Goal: Information Seeking & Learning: Check status

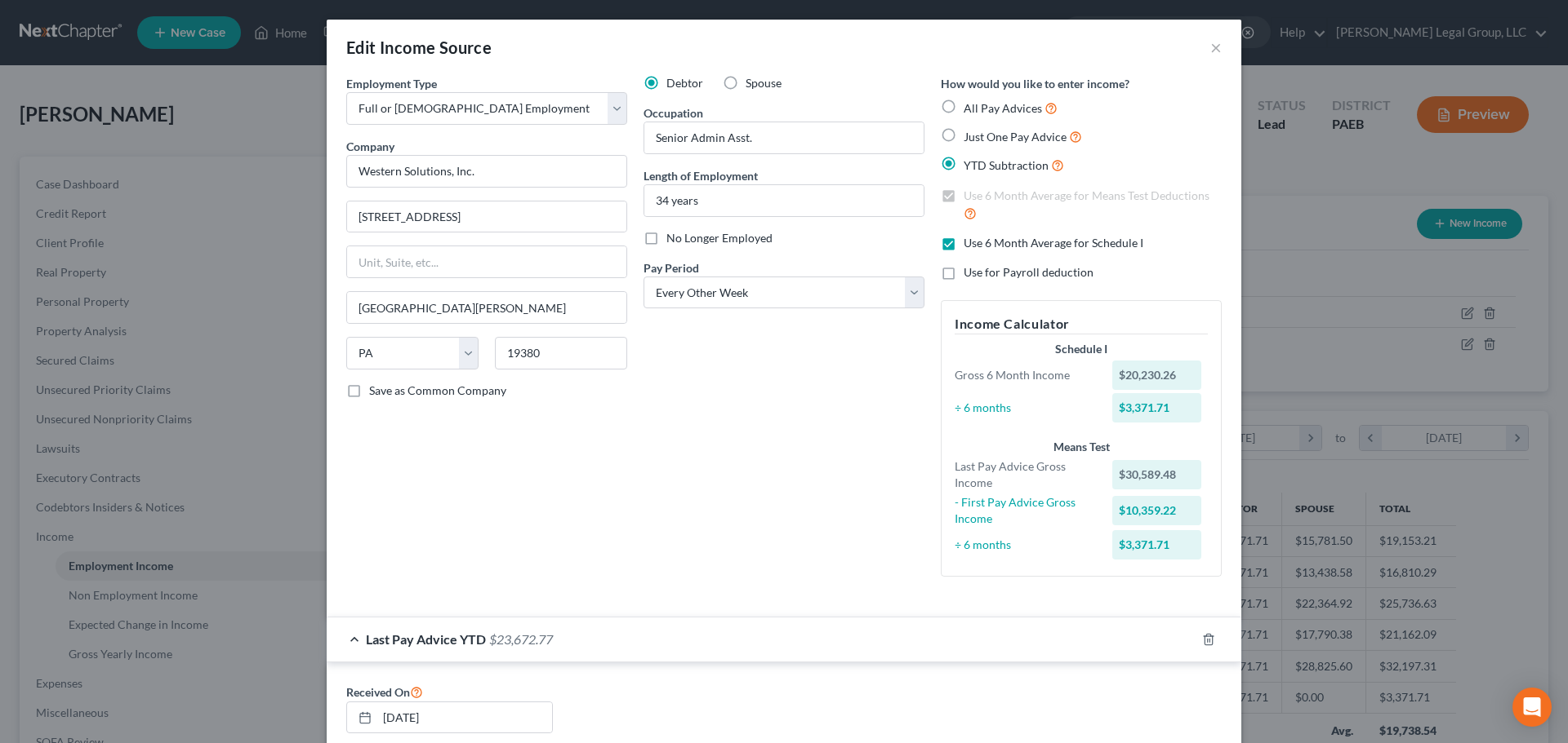
select select "0"
select select "39"
select select "2"
click at [1200, 50] on div "Edit Income Source ×" at bounding box center [784, 47] width 915 height 56
click at [1210, 48] on button "×" at bounding box center [1216, 47] width 11 height 20
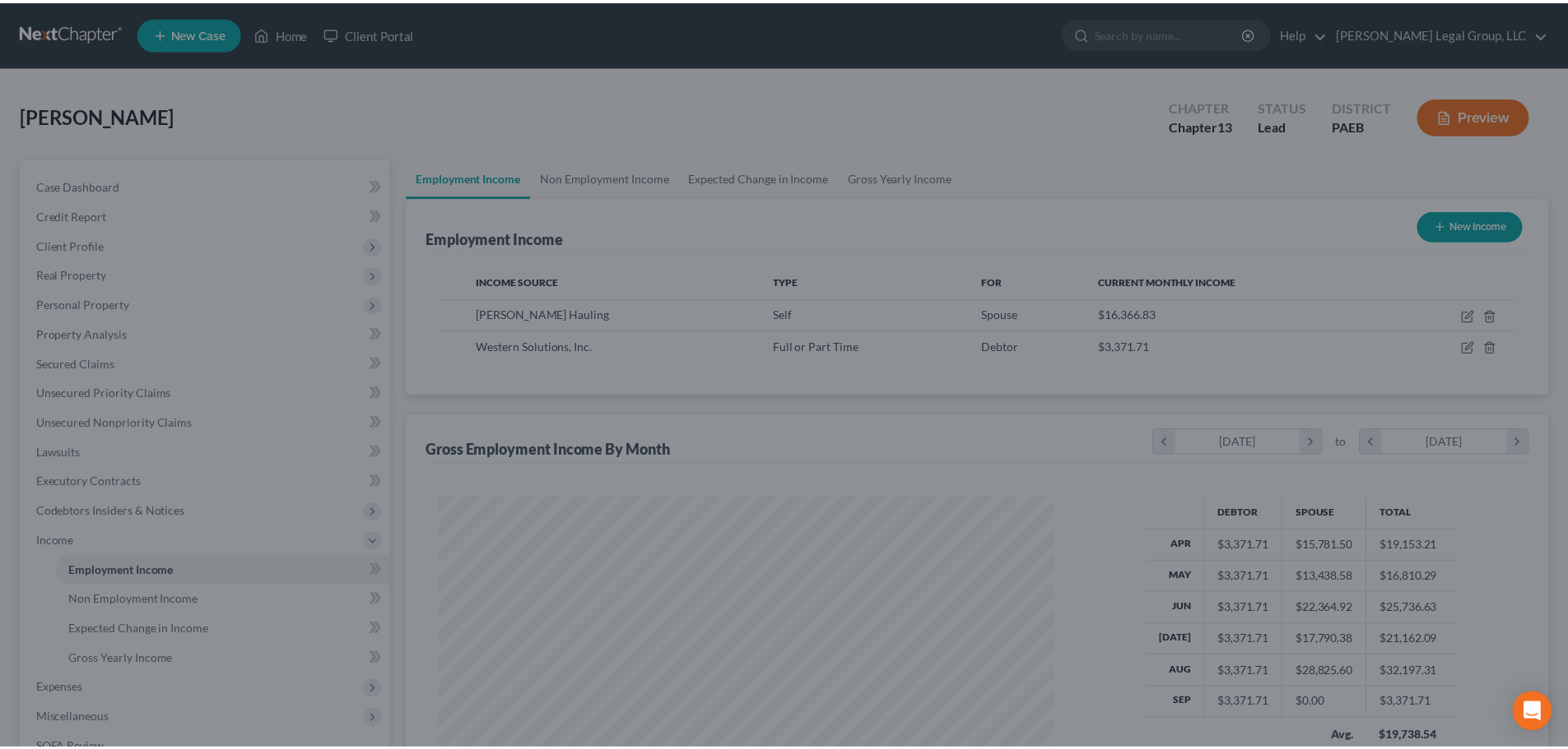
scroll to position [822298, 822243]
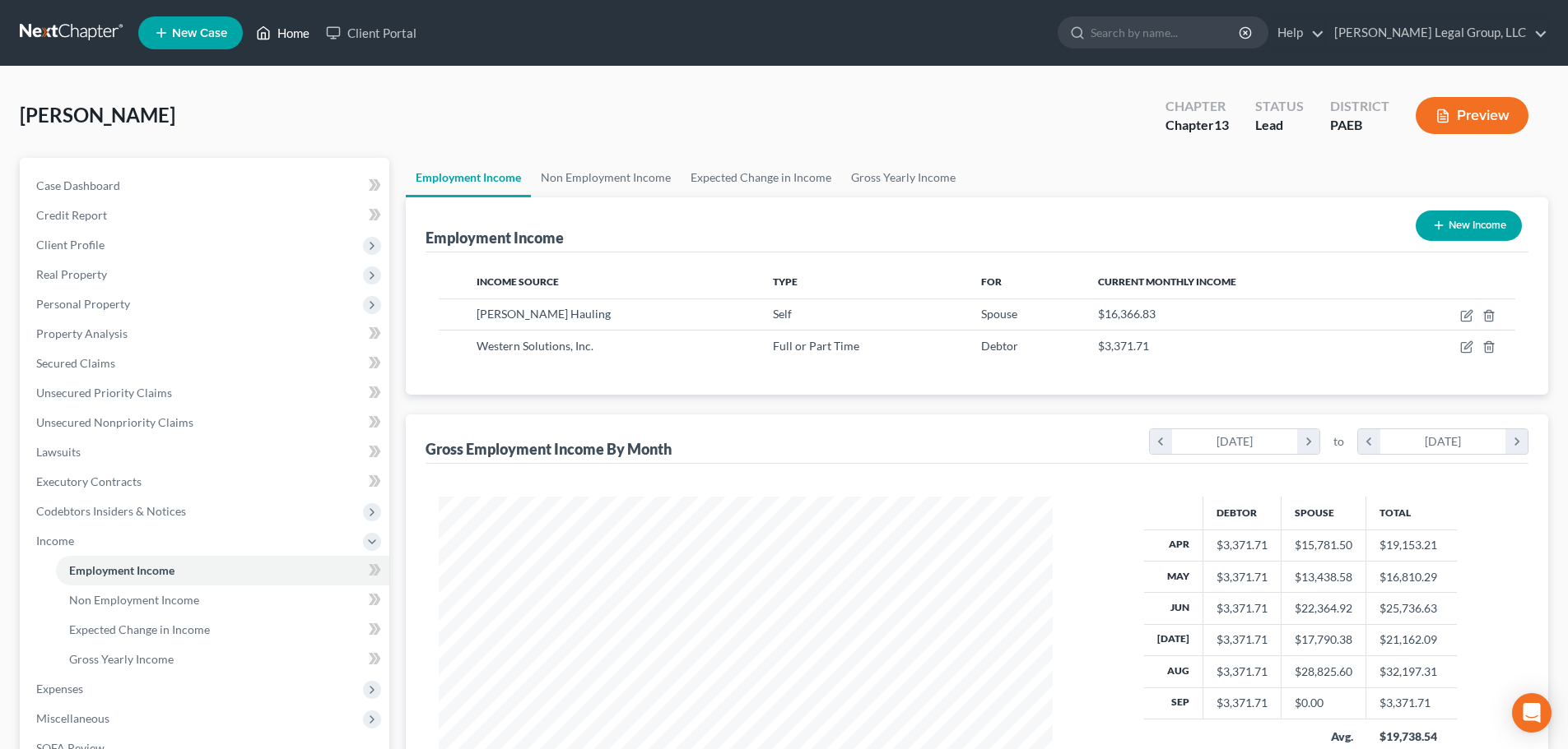
click at [283, 34] on link "Home" at bounding box center [283, 33] width 69 height 30
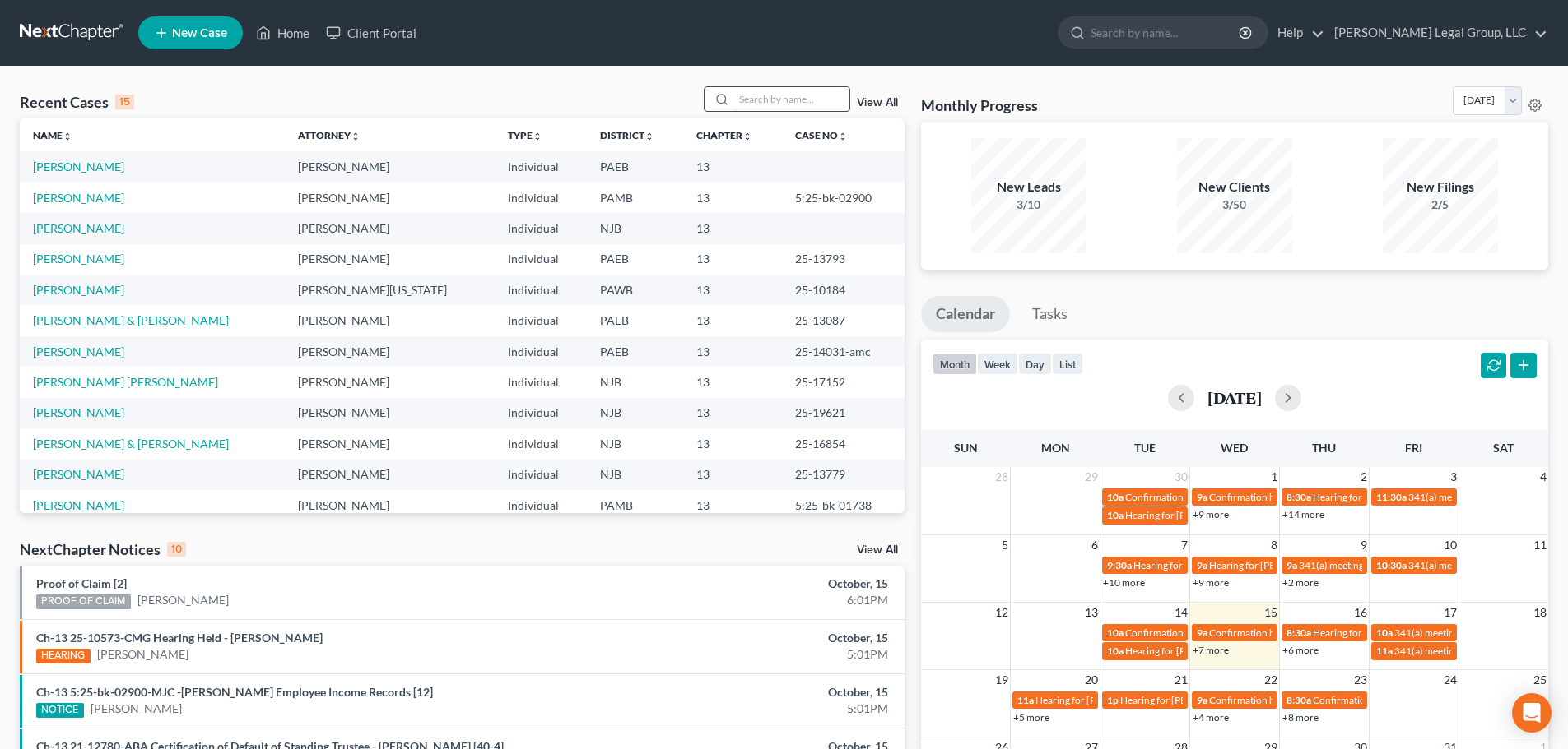
click at [754, 107] on input "search" at bounding box center [792, 99] width 115 height 23
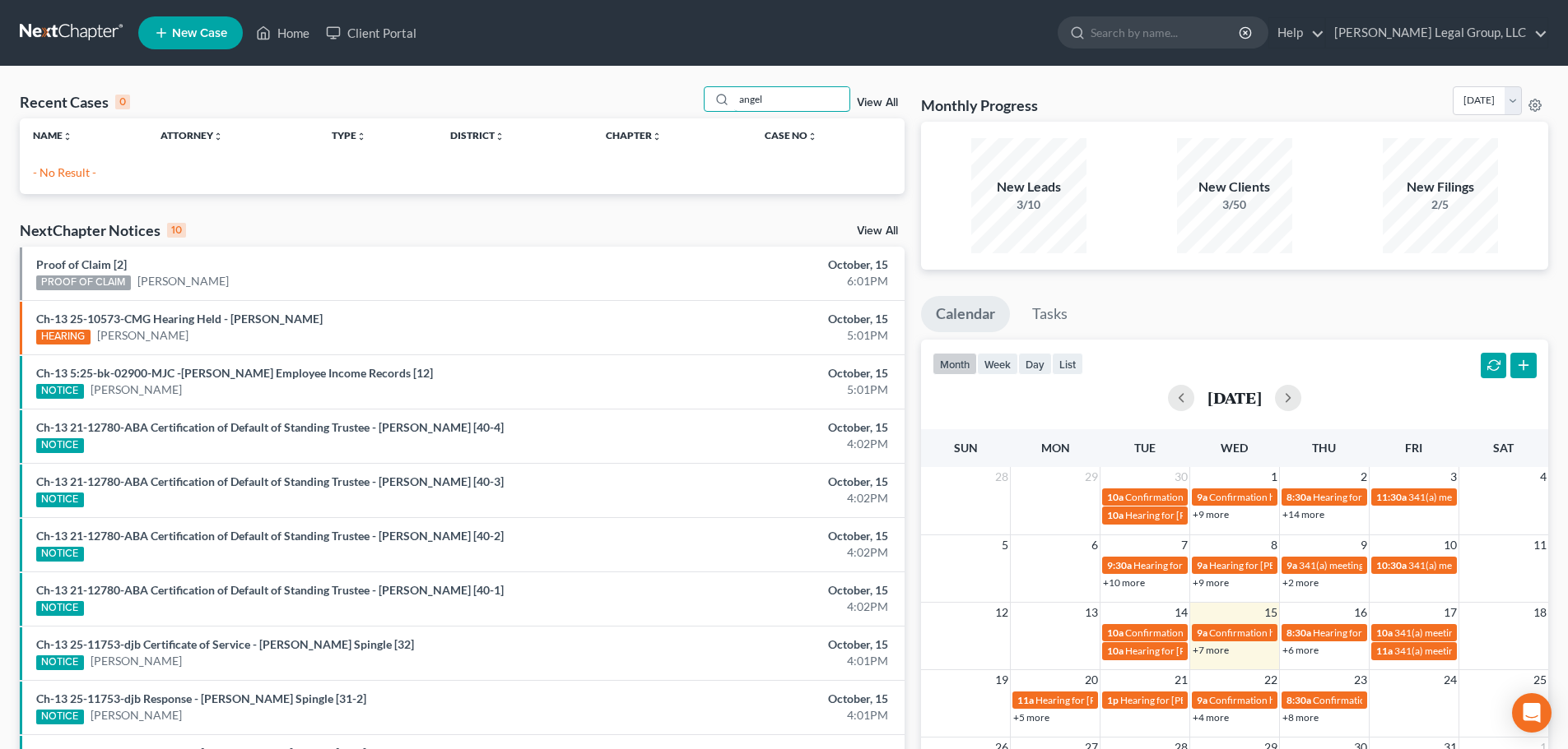
type input "angel"
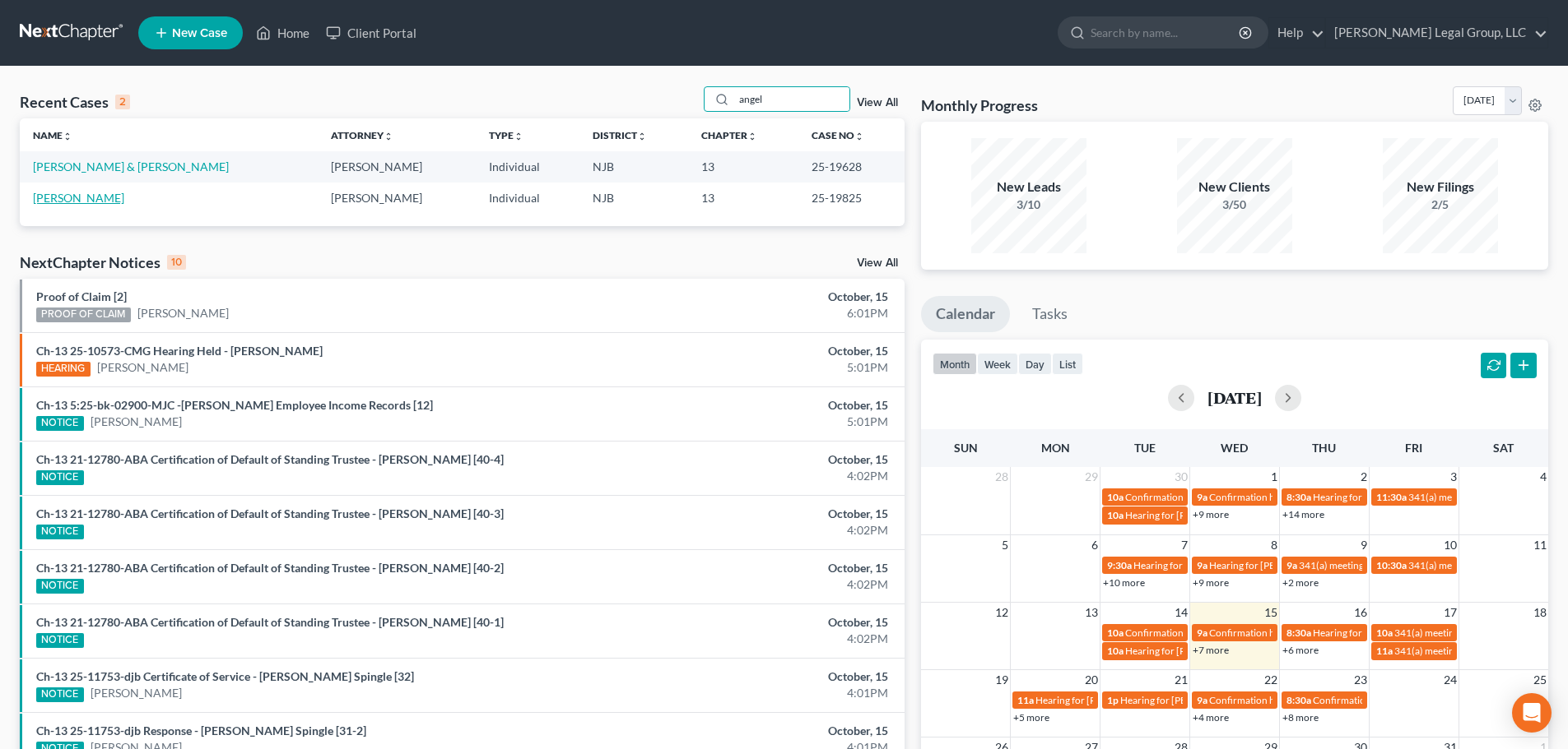
click at [84, 203] on link "[PERSON_NAME]" at bounding box center [78, 197] width 91 height 14
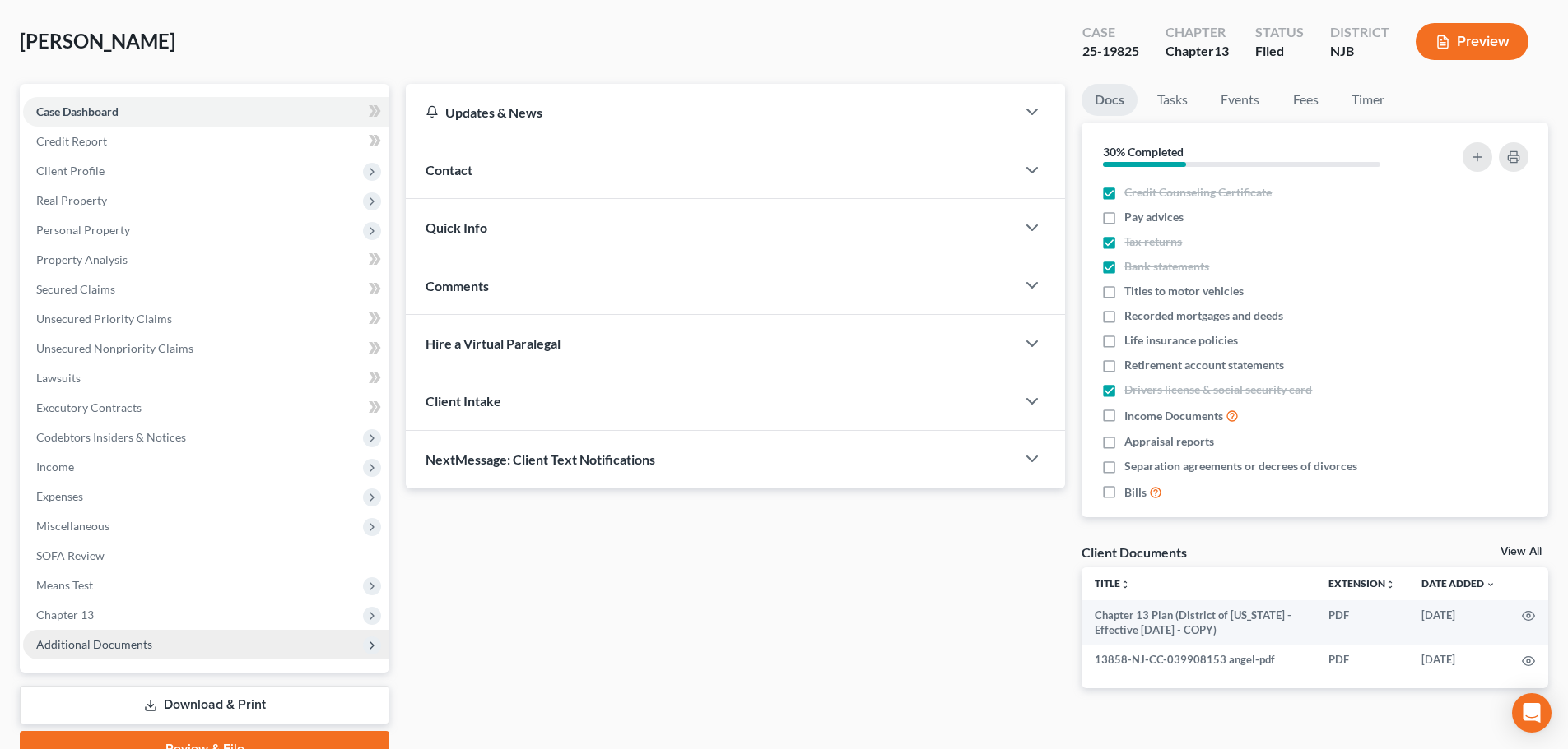
scroll to position [72, 0]
click at [140, 643] on span "Additional Documents" at bounding box center [95, 646] width 116 height 14
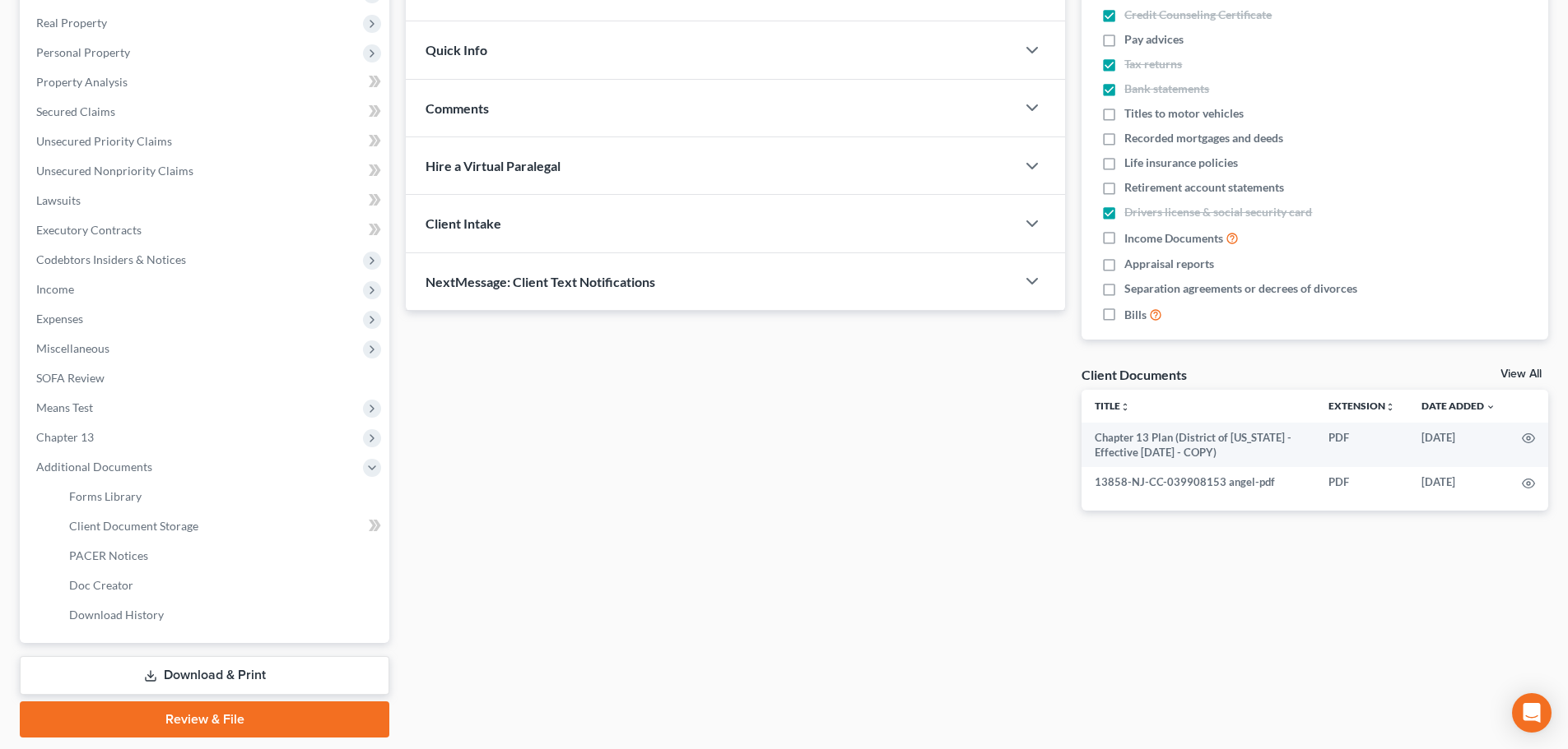
scroll to position [303, 0]
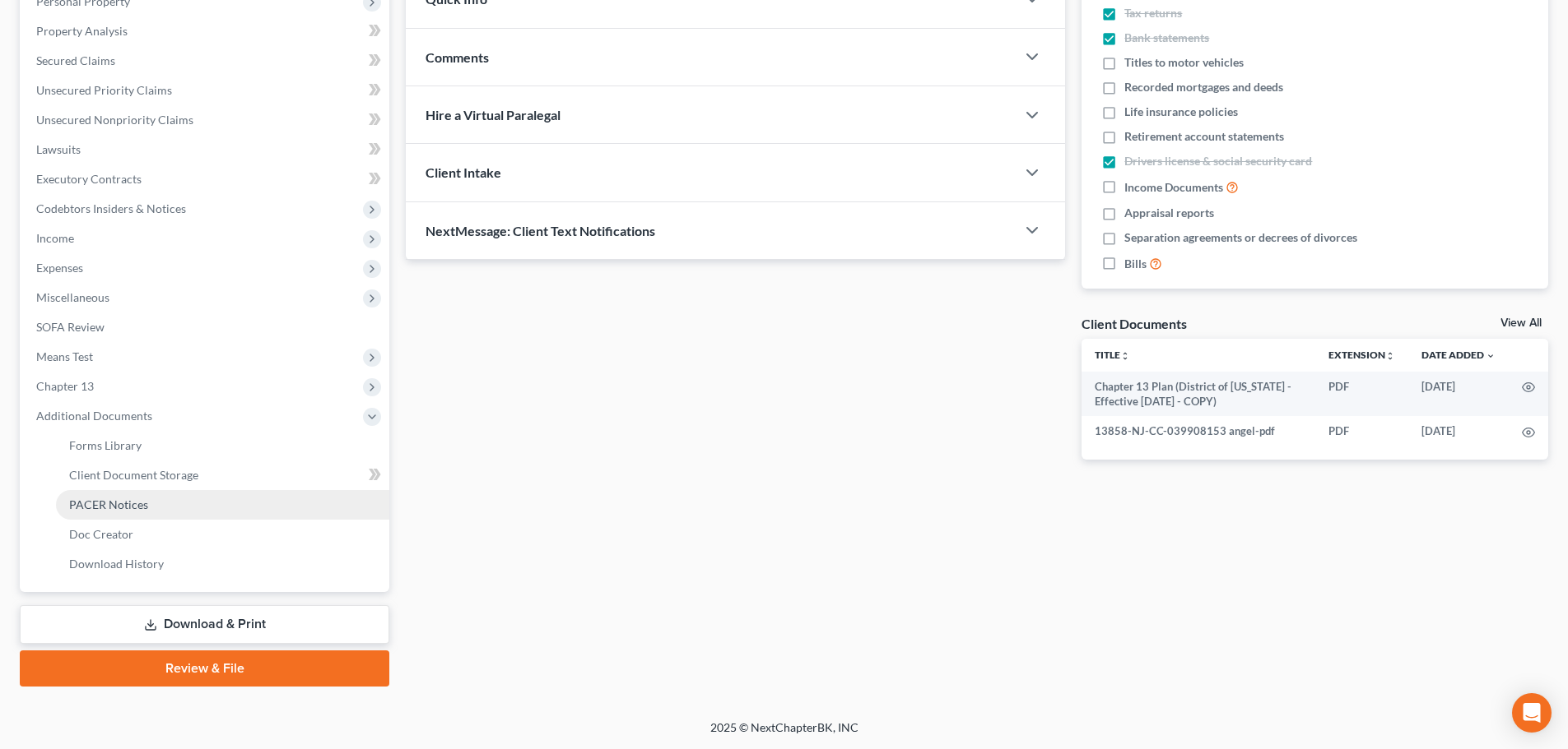
click at [127, 508] on span "PACER Notices" at bounding box center [109, 504] width 79 height 14
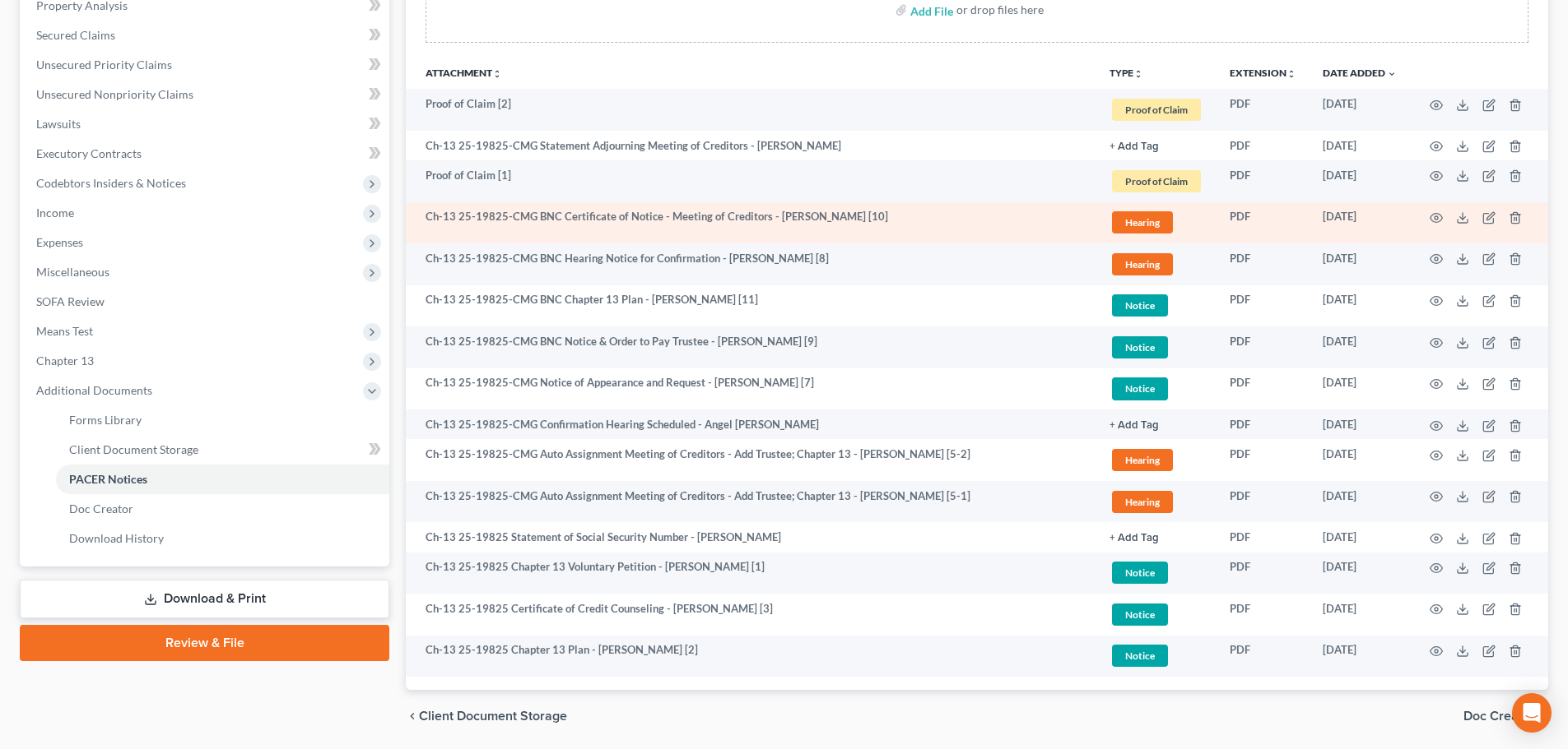
scroll to position [329, 0]
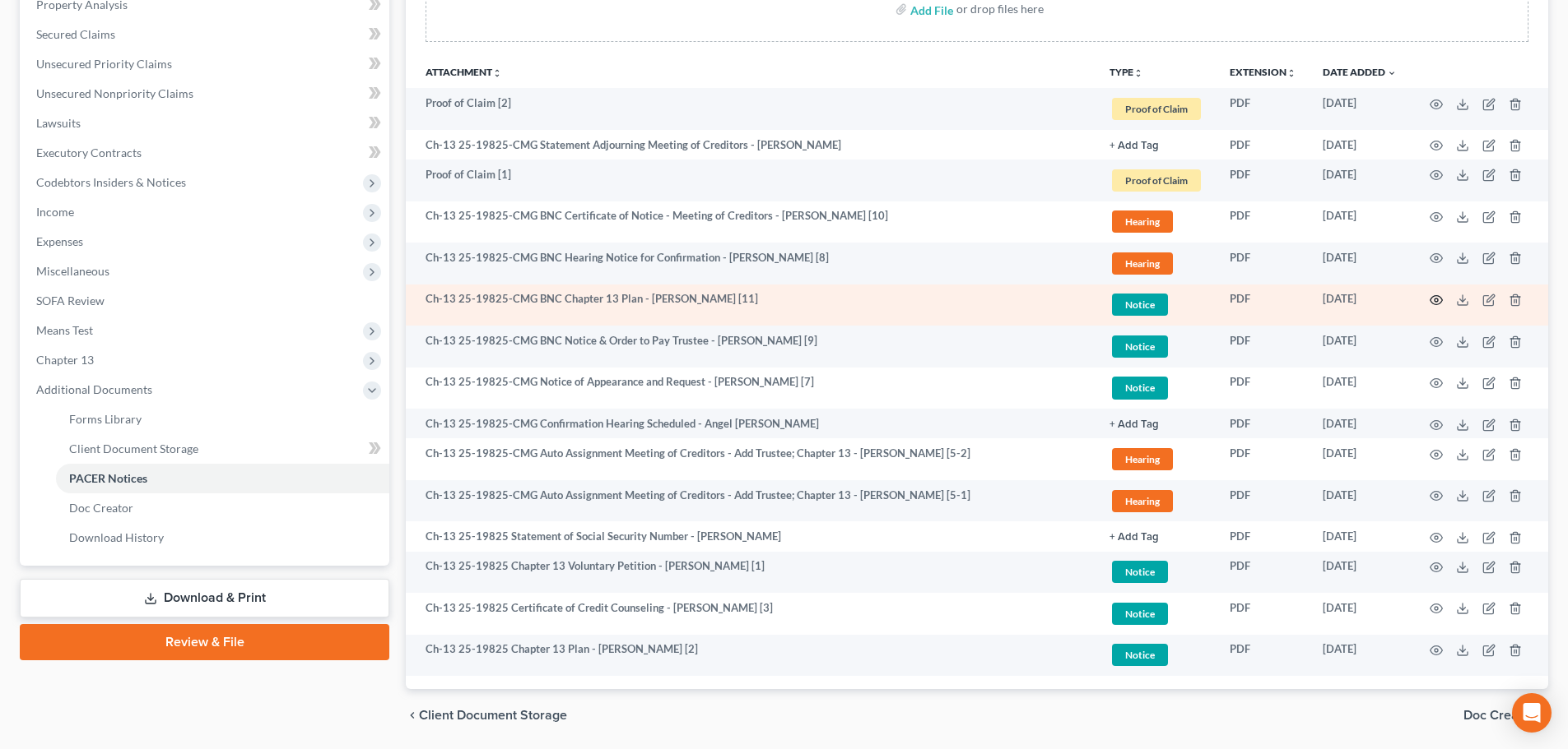
click at [1439, 300] on icon "button" at bounding box center [1436, 300] width 13 height 13
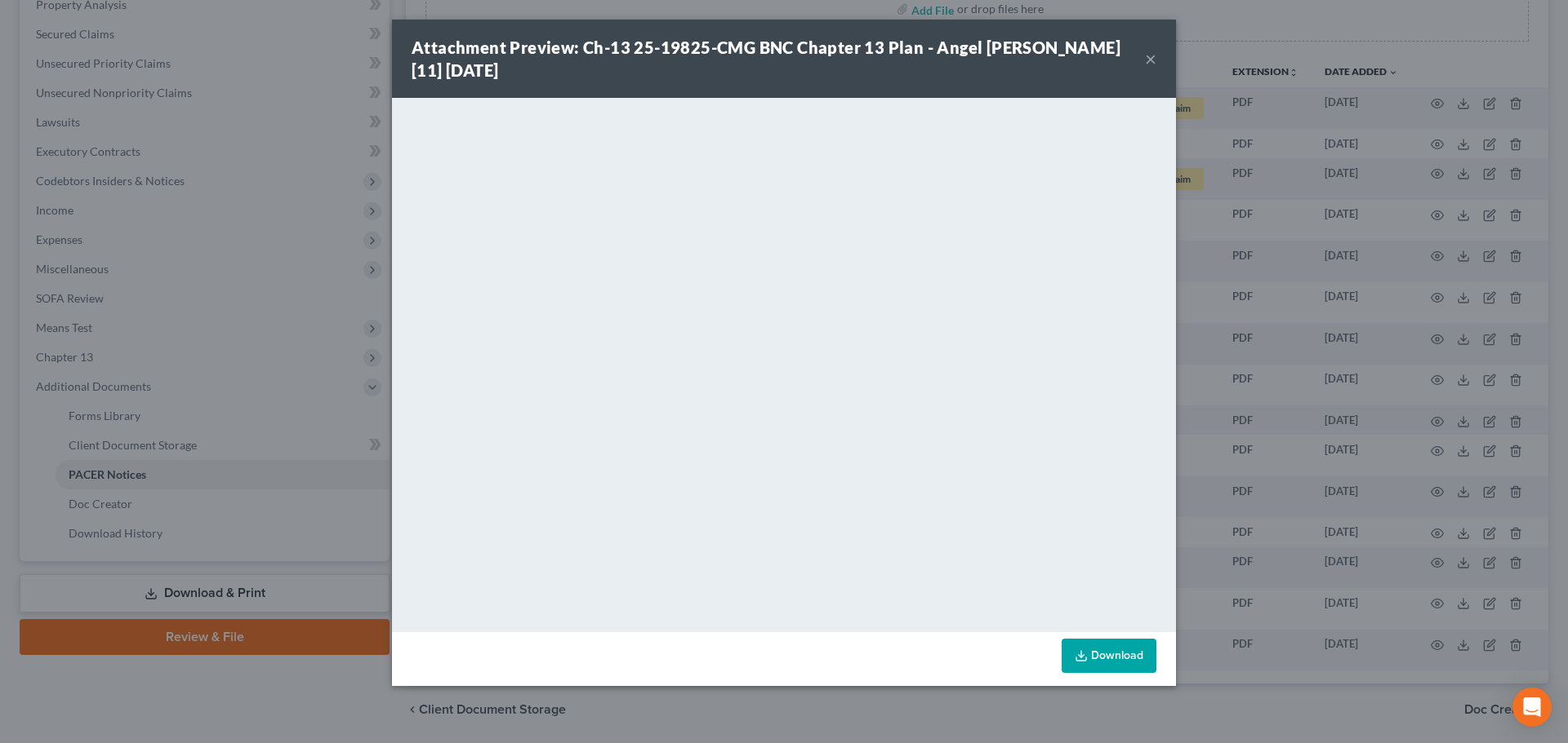
drag, startPoint x: 1156, startPoint y: 54, endPoint x: 796, endPoint y: 75, distance: 360.6
click at [1156, 54] on div "Attachment Preview: Ch-13 25-19825-CMG BNC Chapter 13 Plan - [PERSON_NAME] [11]…" at bounding box center [784, 59] width 784 height 78
click at [1147, 63] on button "×" at bounding box center [1151, 59] width 11 height 20
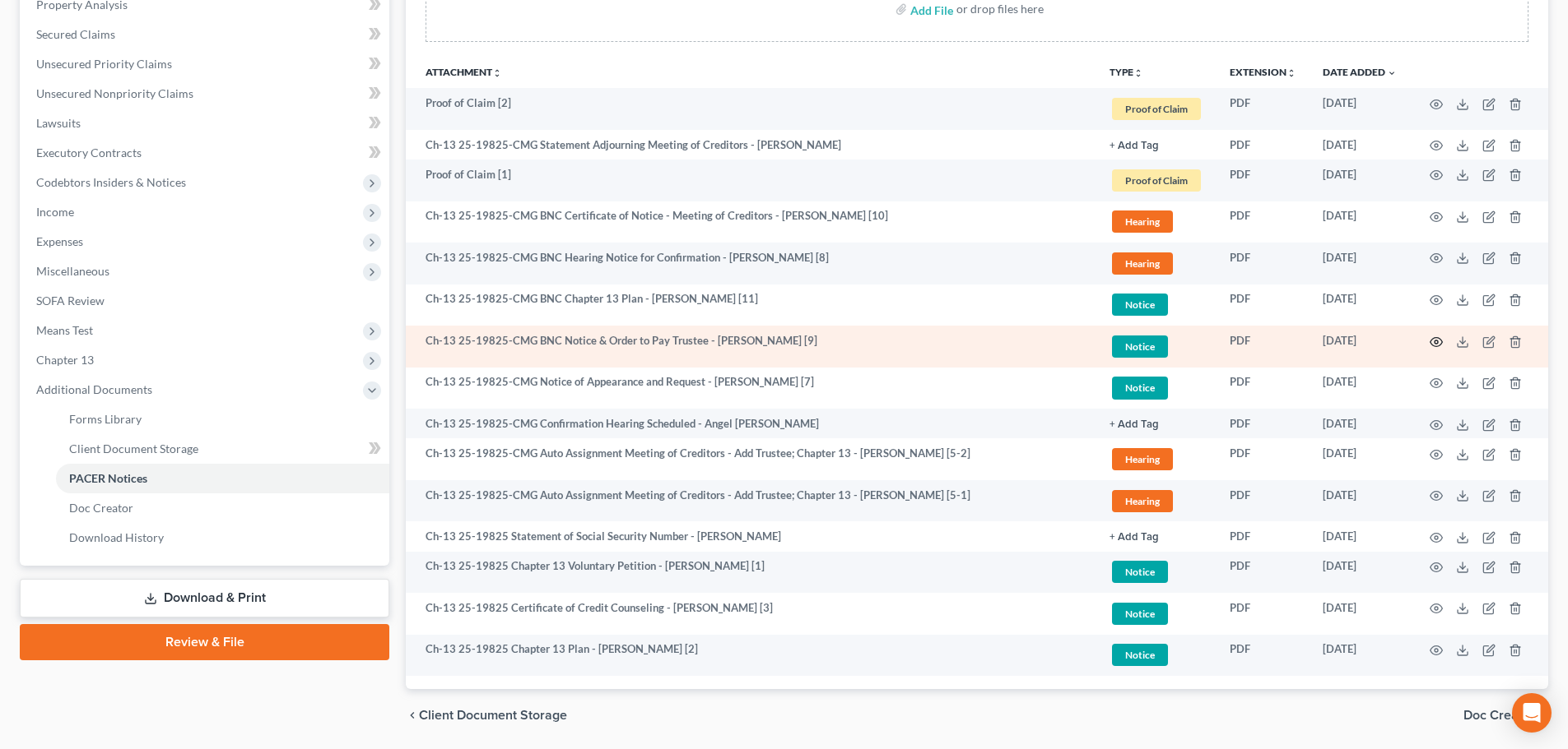
click at [1435, 337] on icon "button" at bounding box center [1436, 342] width 12 height 9
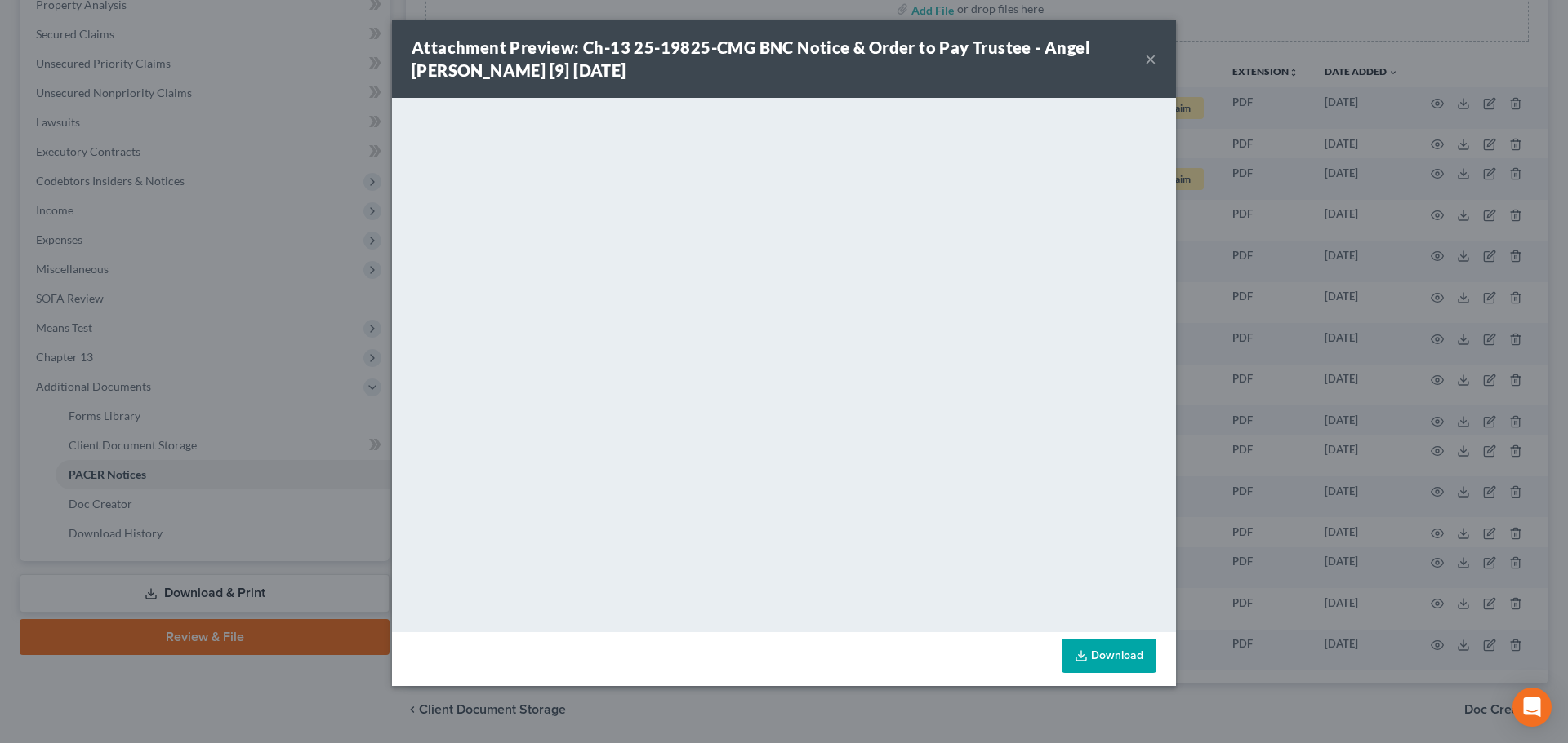
click at [1150, 49] on button "×" at bounding box center [1151, 59] width 11 height 20
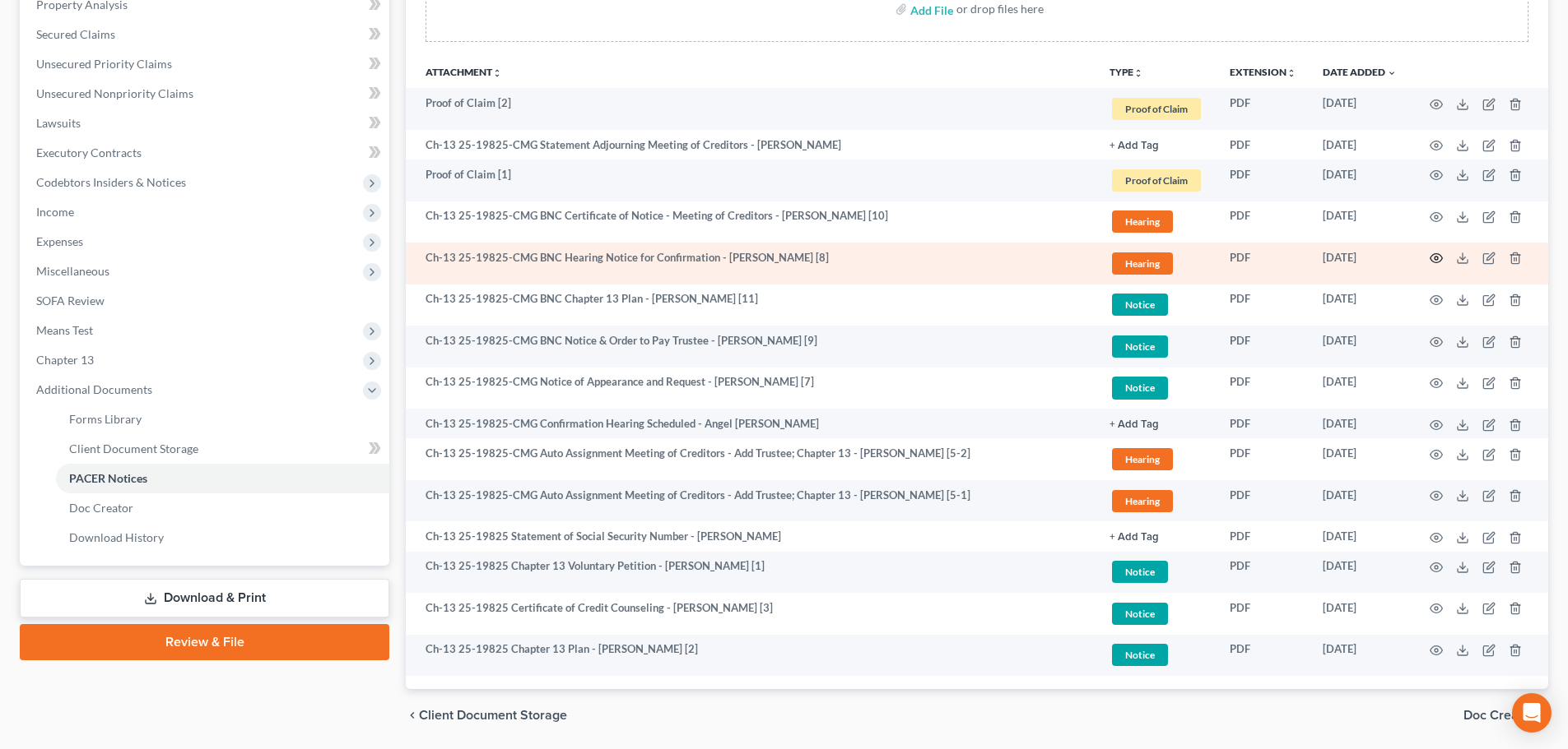
click at [1434, 263] on icon "button" at bounding box center [1436, 258] width 13 height 13
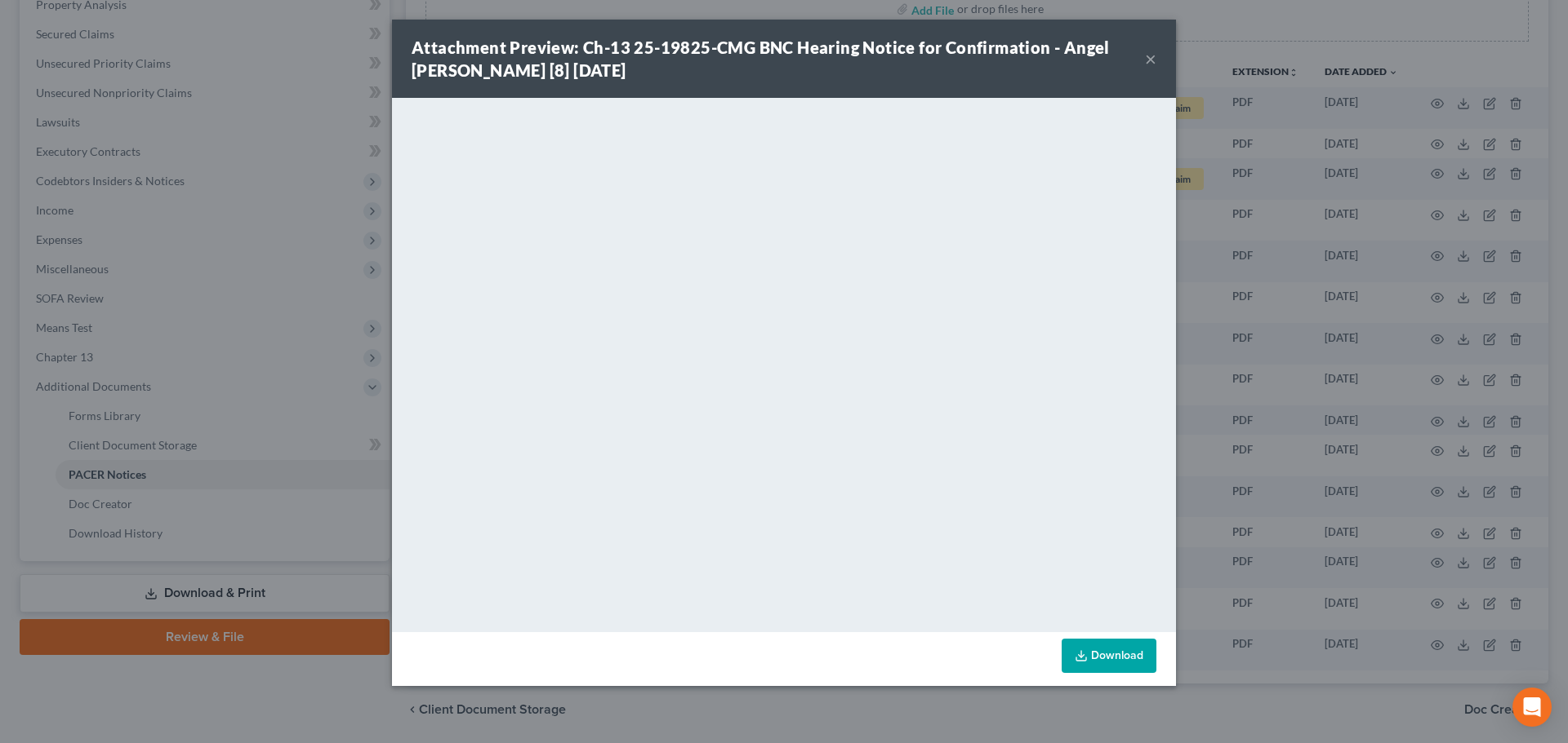
drag, startPoint x: 1154, startPoint y: 62, endPoint x: 1145, endPoint y: 62, distance: 9.0
click at [1154, 62] on button "×" at bounding box center [1151, 59] width 11 height 20
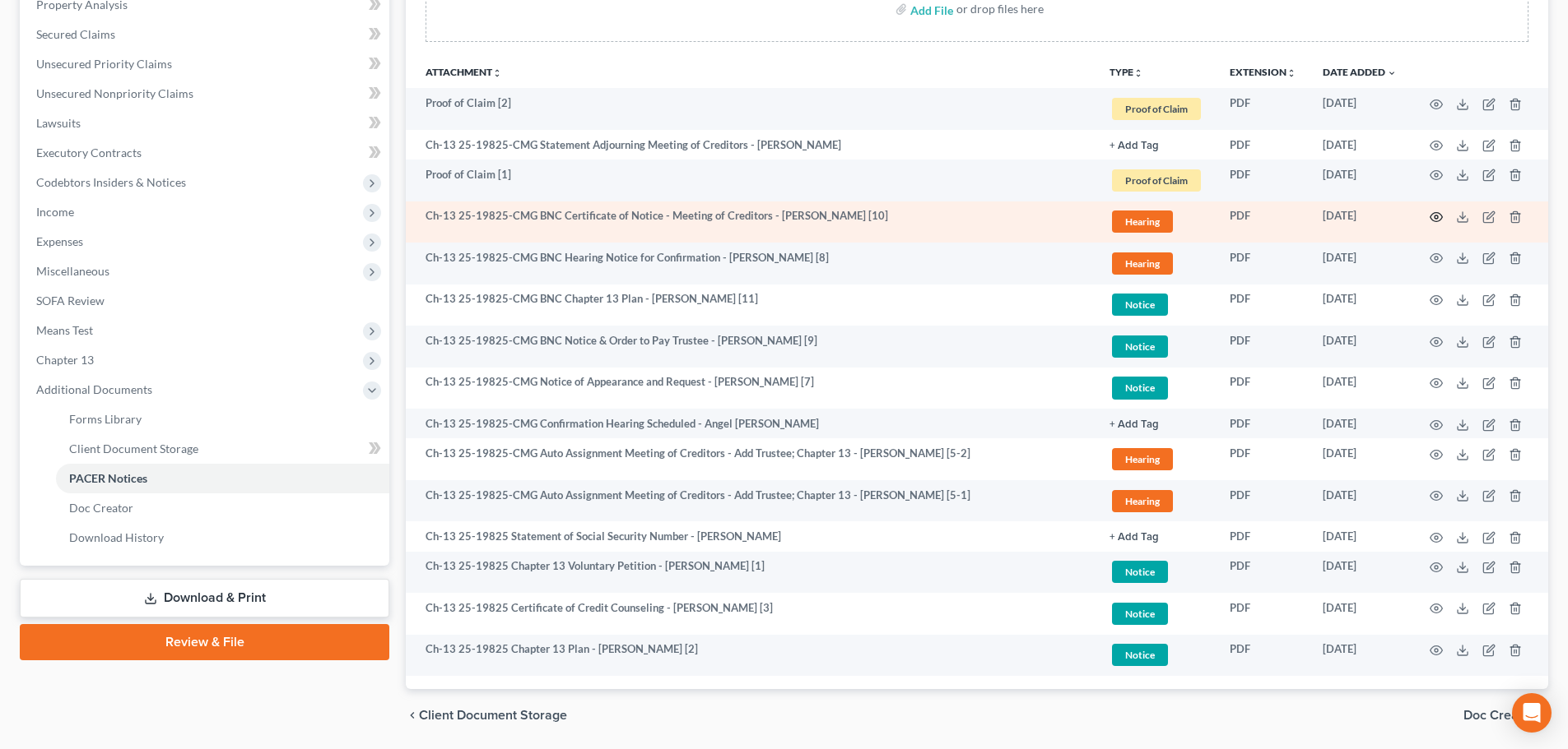
click at [1431, 217] on icon "button" at bounding box center [1436, 217] width 13 height 13
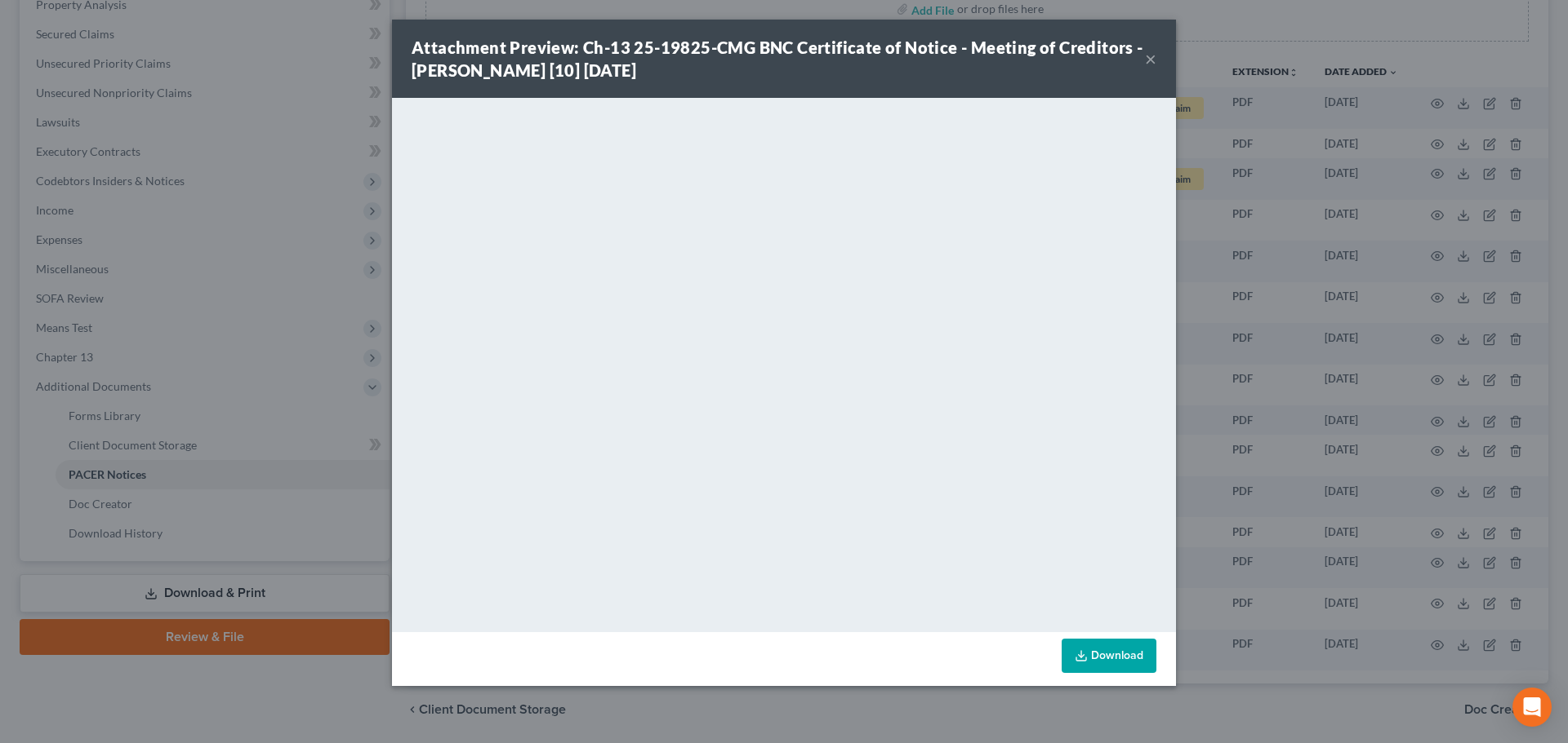
click at [1152, 59] on button "×" at bounding box center [1151, 59] width 11 height 20
